Goal: Information Seeking & Learning: Learn about a topic

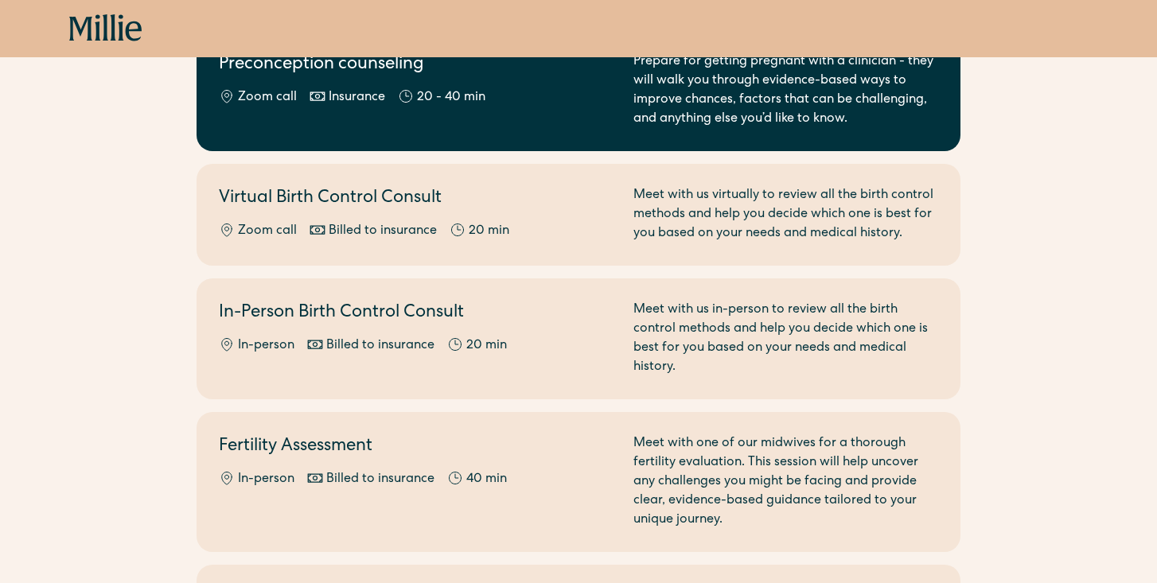
scroll to position [364, 0]
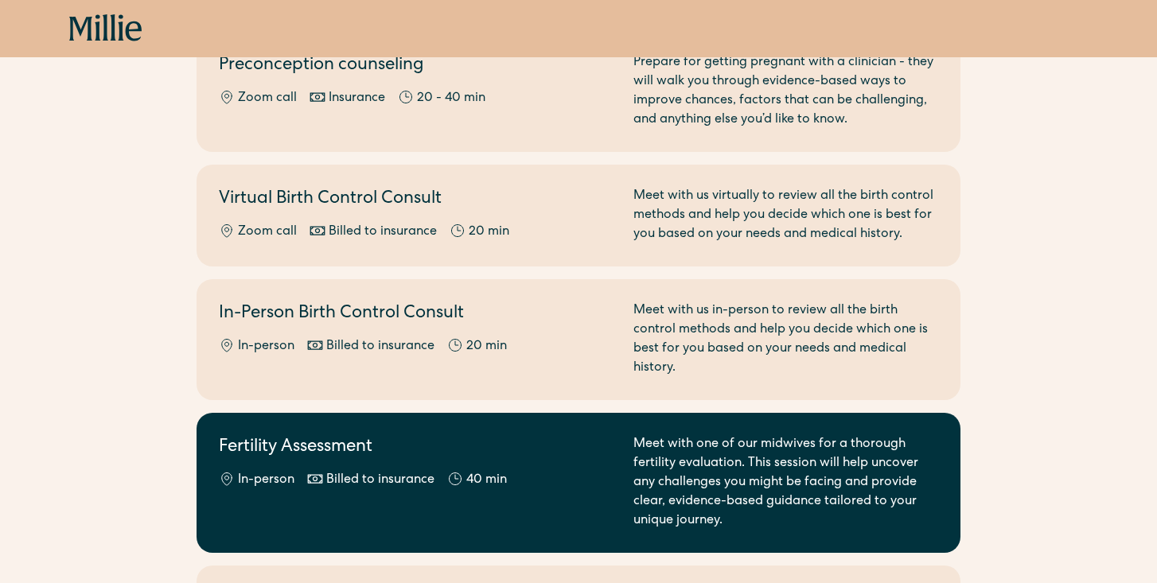
click at [329, 445] on h2 "Fertility Assessment" at bounding box center [416, 448] width 395 height 26
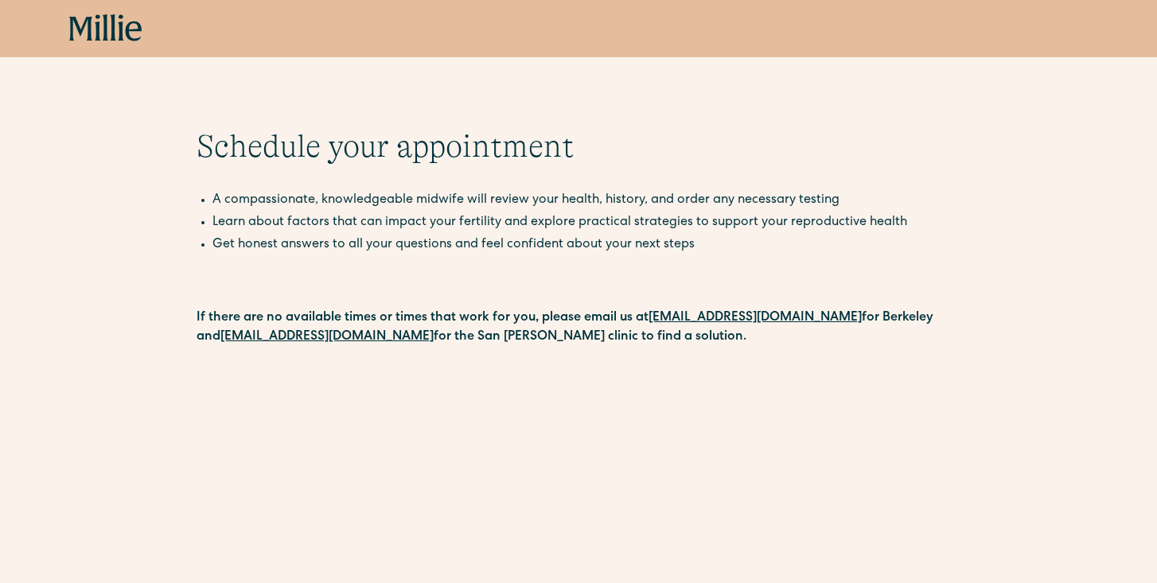
click at [107, 39] on icon at bounding box center [105, 28] width 73 height 29
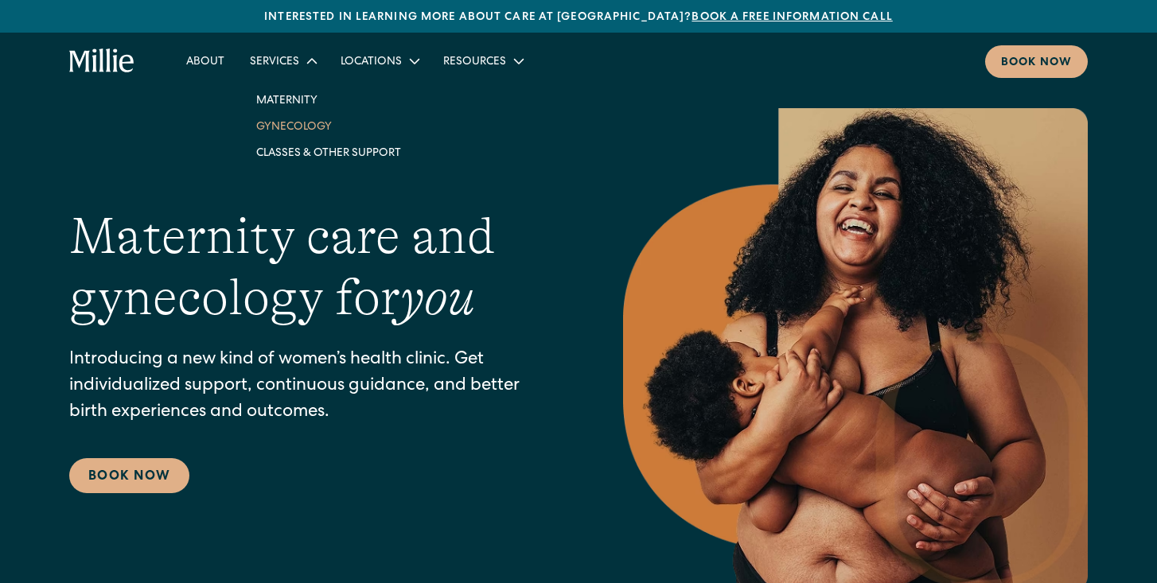
click at [297, 129] on link "Gynecology" at bounding box center [328, 126] width 170 height 26
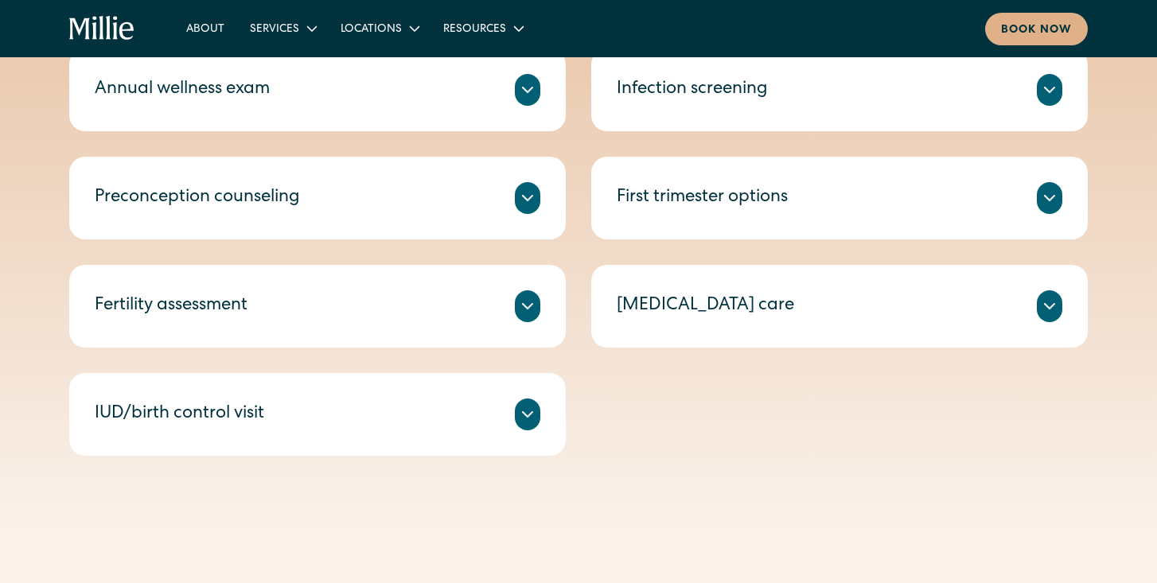
scroll to position [846, 0]
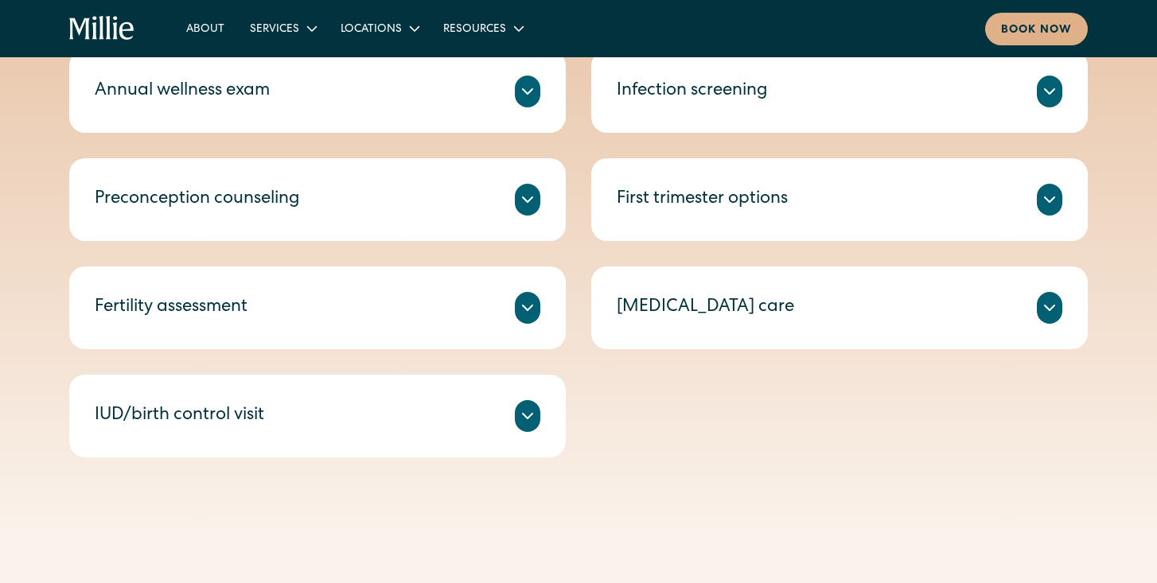
click at [1044, 309] on icon at bounding box center [1049, 307] width 19 height 19
